Goal: Task Accomplishment & Management: Use online tool/utility

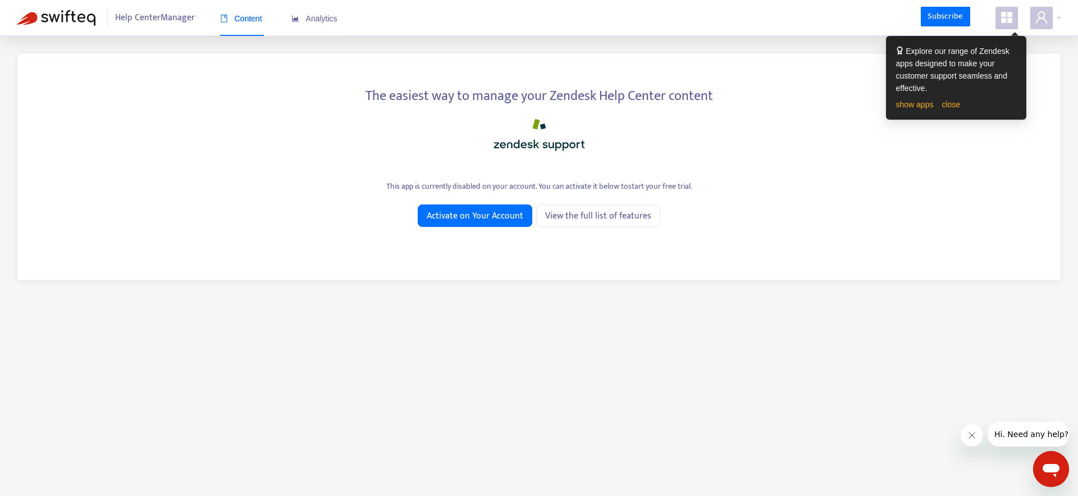
click at [948, 109] on div "show apps close" at bounding box center [956, 104] width 120 height 12
click at [952, 106] on link "close" at bounding box center [951, 104] width 19 height 9
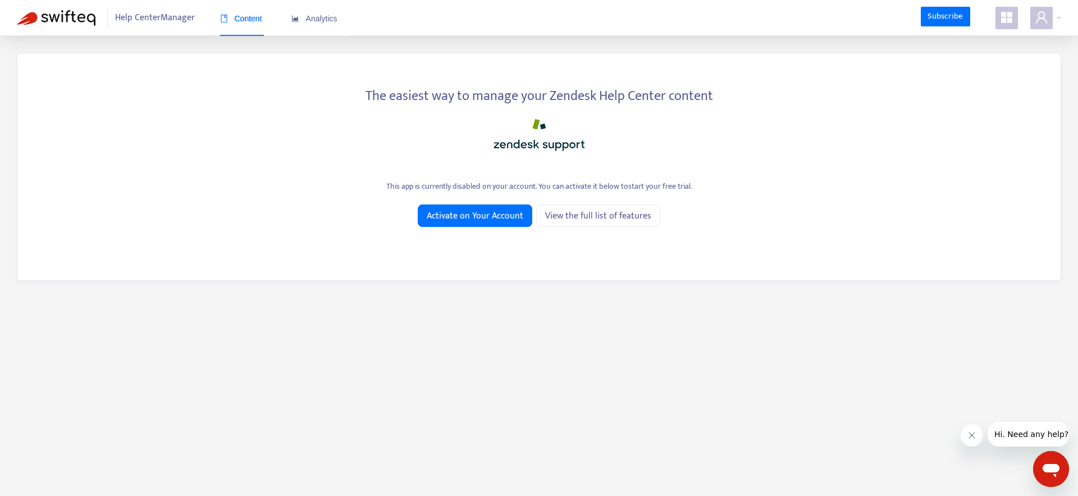
click at [1002, 28] on span at bounding box center [1007, 18] width 22 height 22
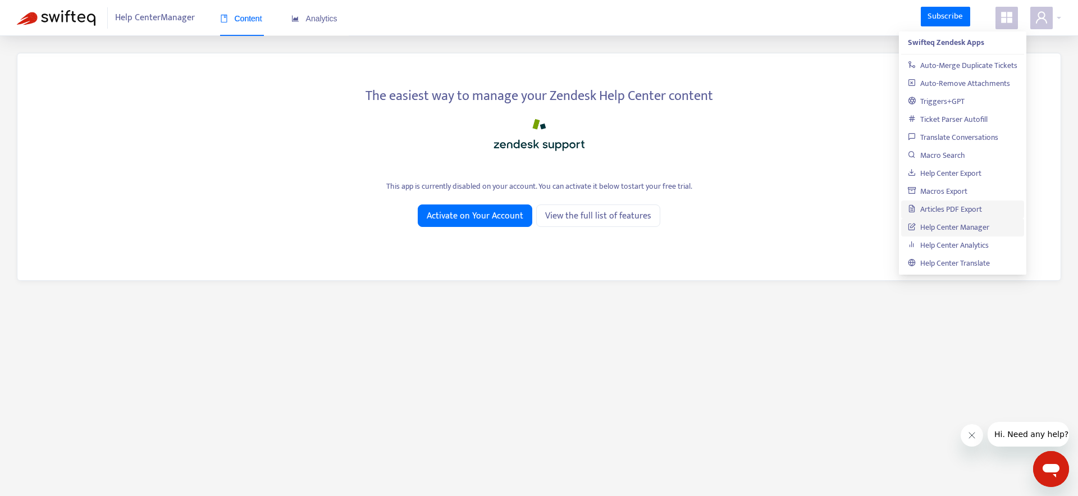
click at [958, 206] on link "Articles PDF Export" at bounding box center [945, 209] width 74 height 13
click at [632, 213] on span "View the full list of features" at bounding box center [598, 216] width 106 height 14
